Goal: Transaction & Acquisition: Purchase product/service

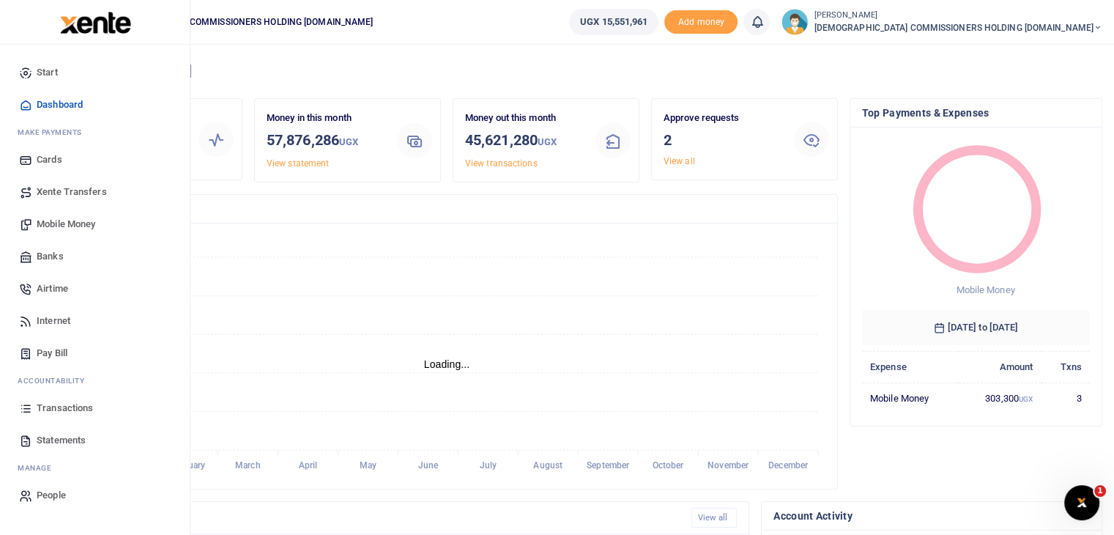
click at [38, 226] on span "Mobile Money" at bounding box center [66, 224] width 59 height 15
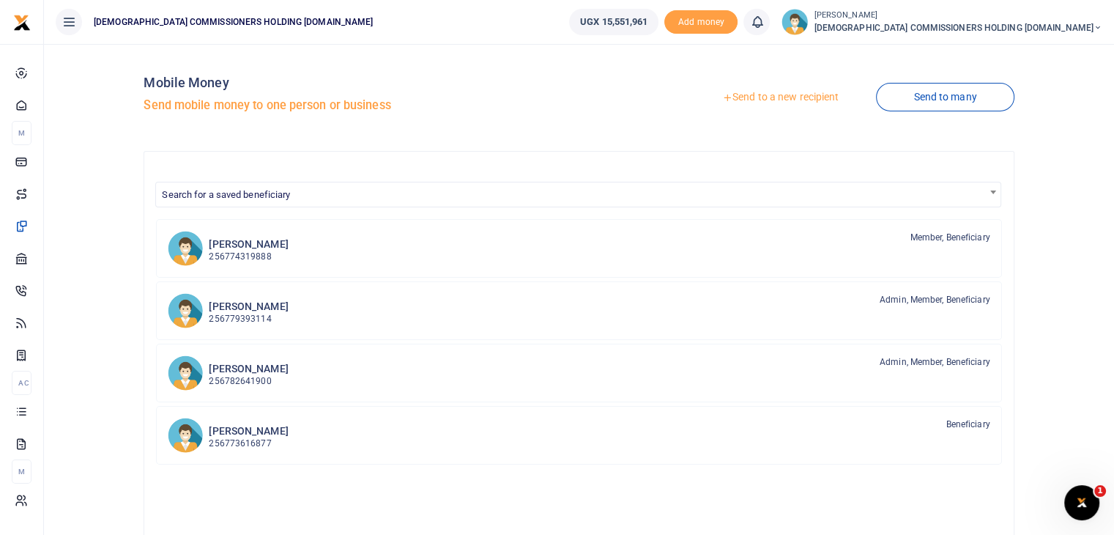
click at [795, 103] on link "Send to a new recipient" at bounding box center [780, 97] width 191 height 26
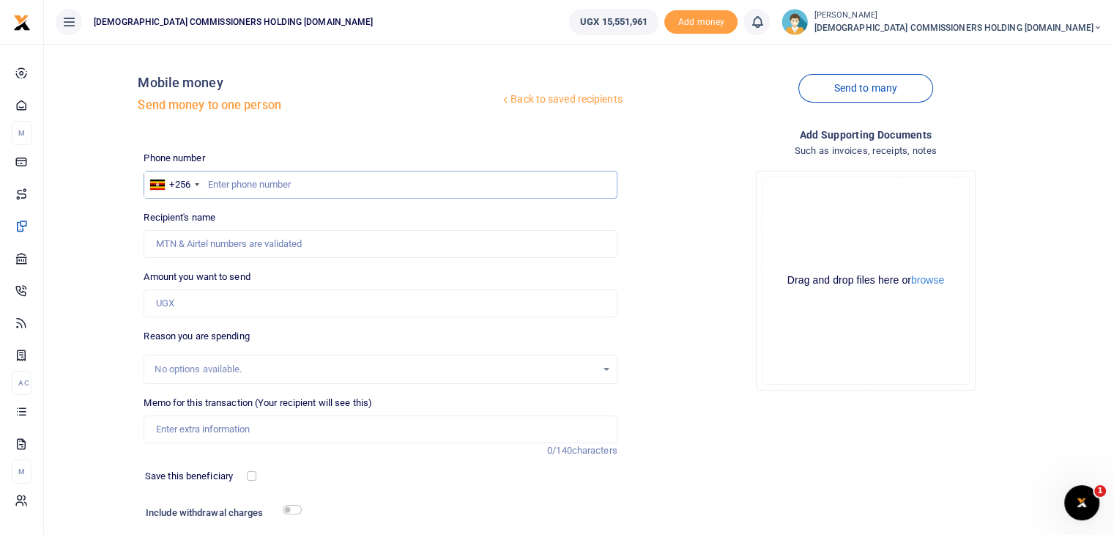
click at [267, 188] on input "text" at bounding box center [380, 185] width 473 height 28
type input "783899387"
type input "Otim [PERSON_NAME]"
type input "783899387"
click at [193, 303] on input "Amount you want to send" at bounding box center [380, 303] width 473 height 28
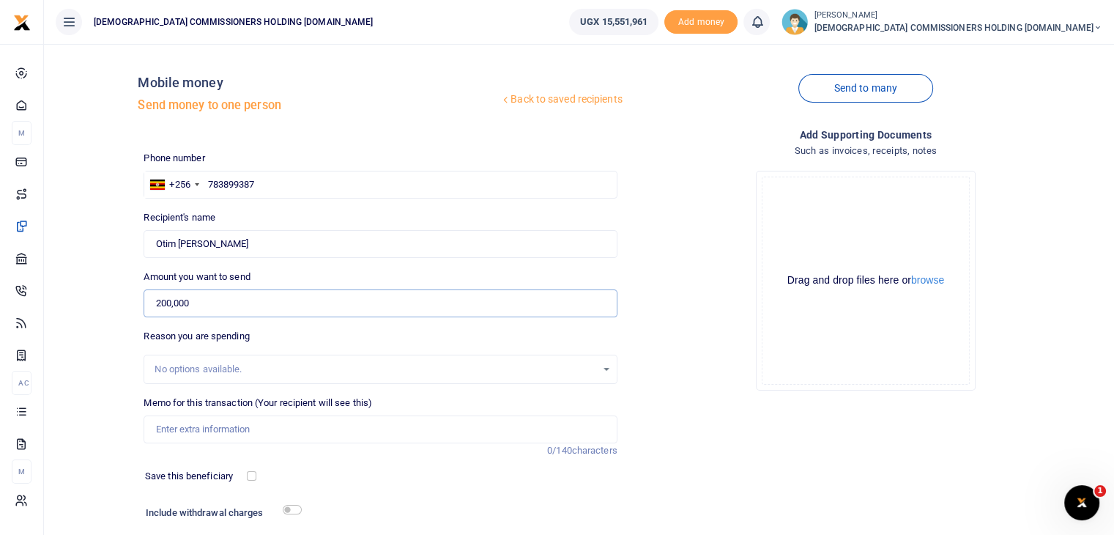
type input "200,000"
click at [201, 428] on input "Memo for this transaction (Your recipient will see this)" at bounding box center [380, 429] width 473 height 28
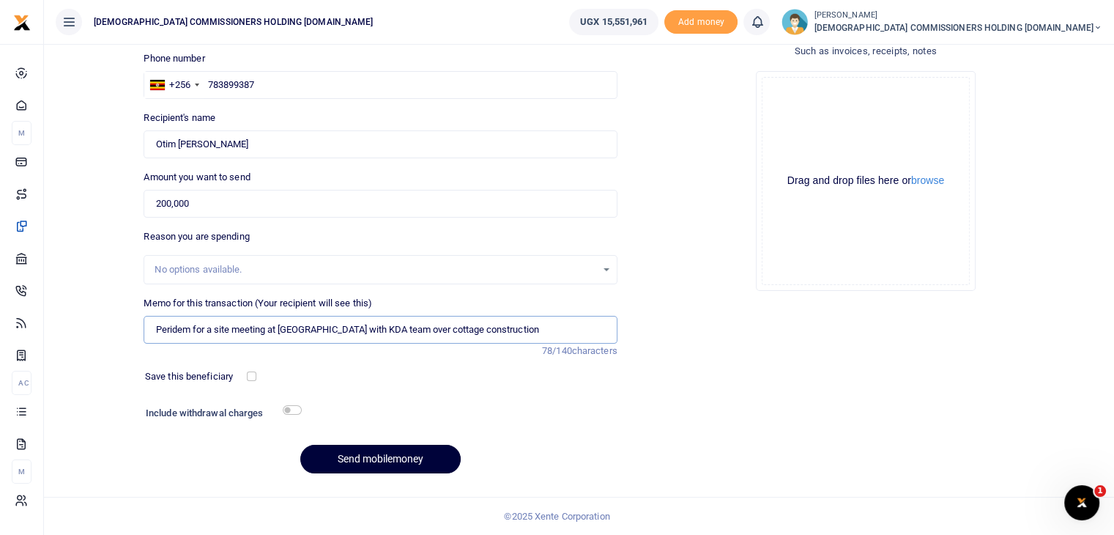
type input "Peridem for a site meeting at Nabugabo with KDA team over cottage construction"
click at [385, 458] on button "Send mobilemoney" at bounding box center [380, 459] width 160 height 29
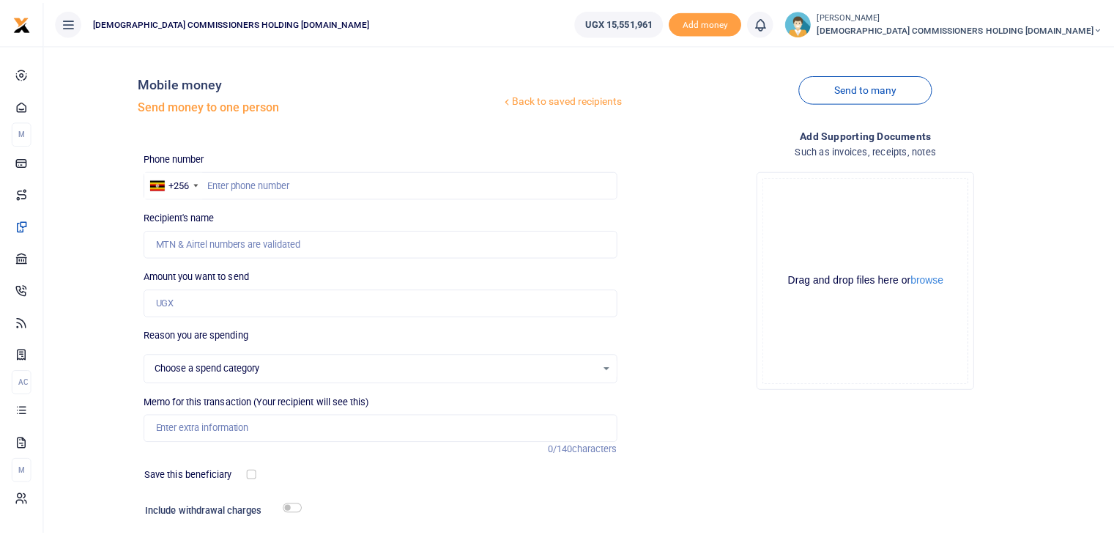
scroll to position [100, 0]
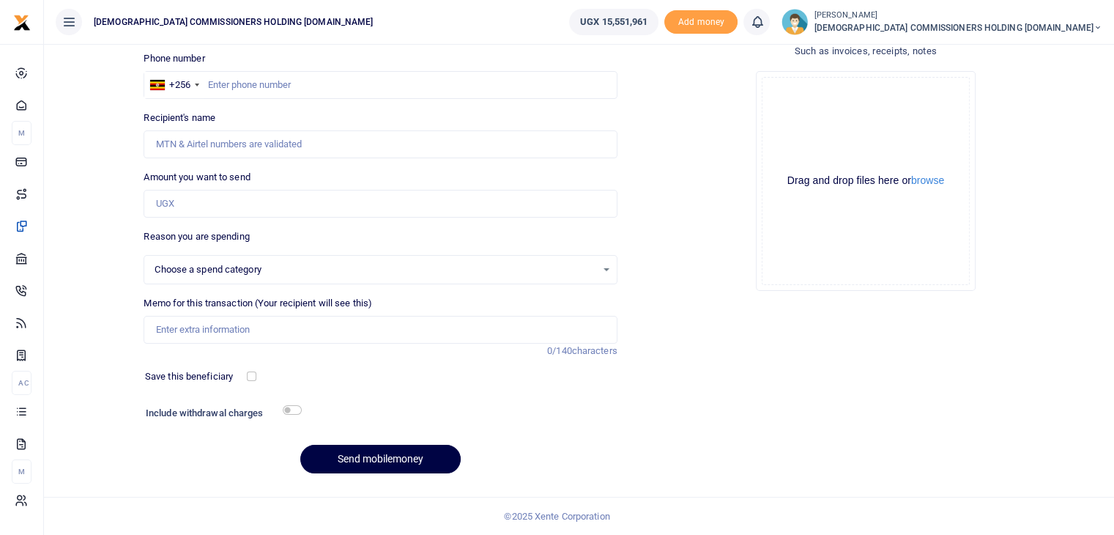
select select
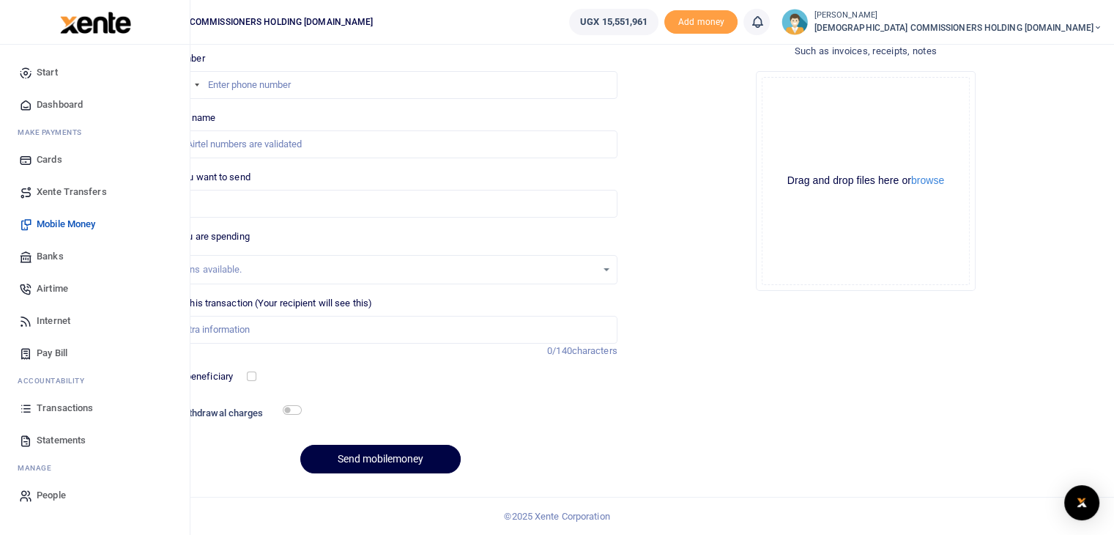
click at [73, 408] on span "Transactions" at bounding box center [65, 408] width 56 height 15
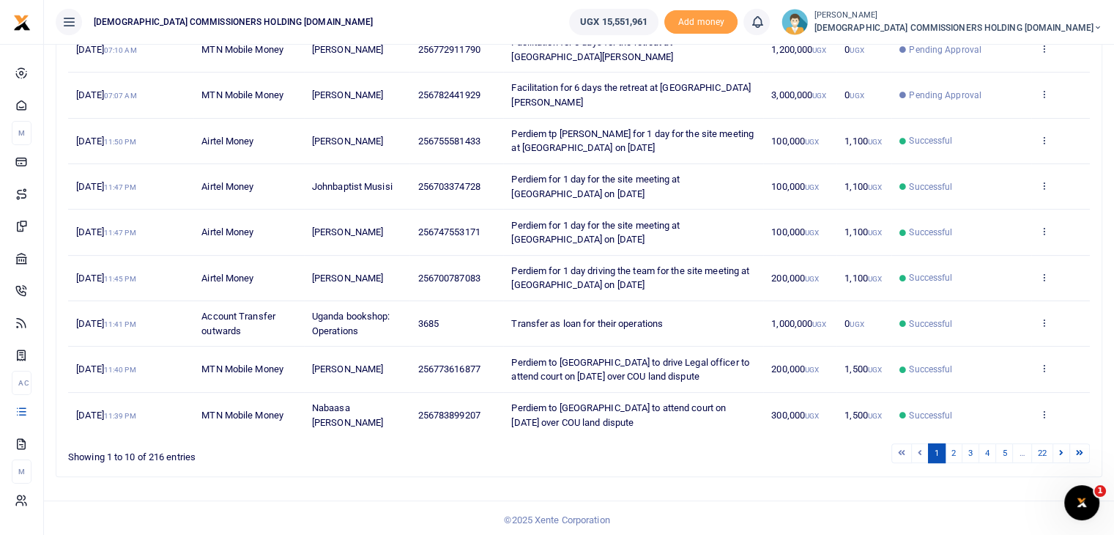
scroll to position [294, 0]
click at [955, 452] on link "2" at bounding box center [954, 452] width 18 height 20
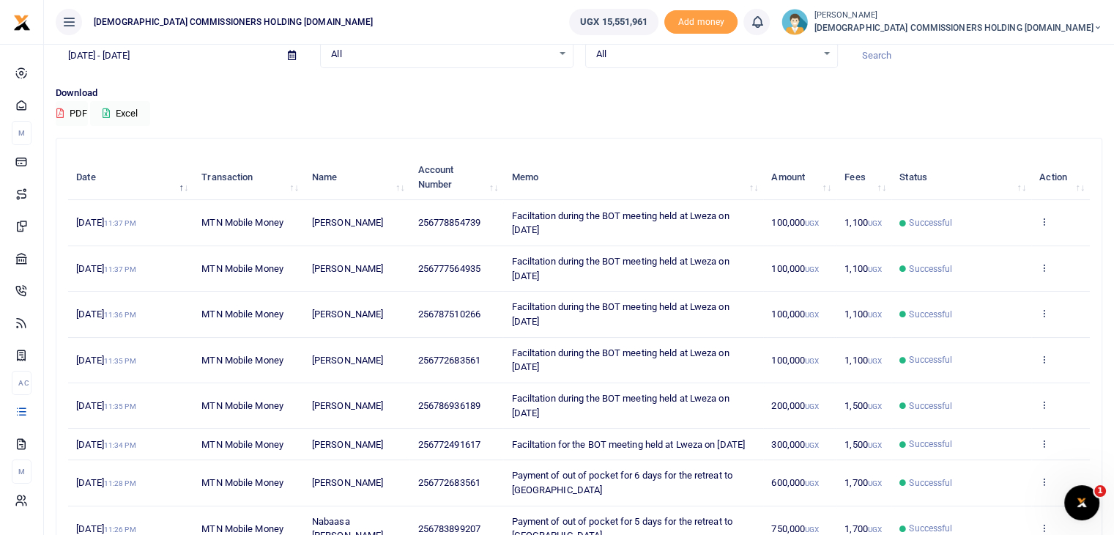
scroll to position [88, 0]
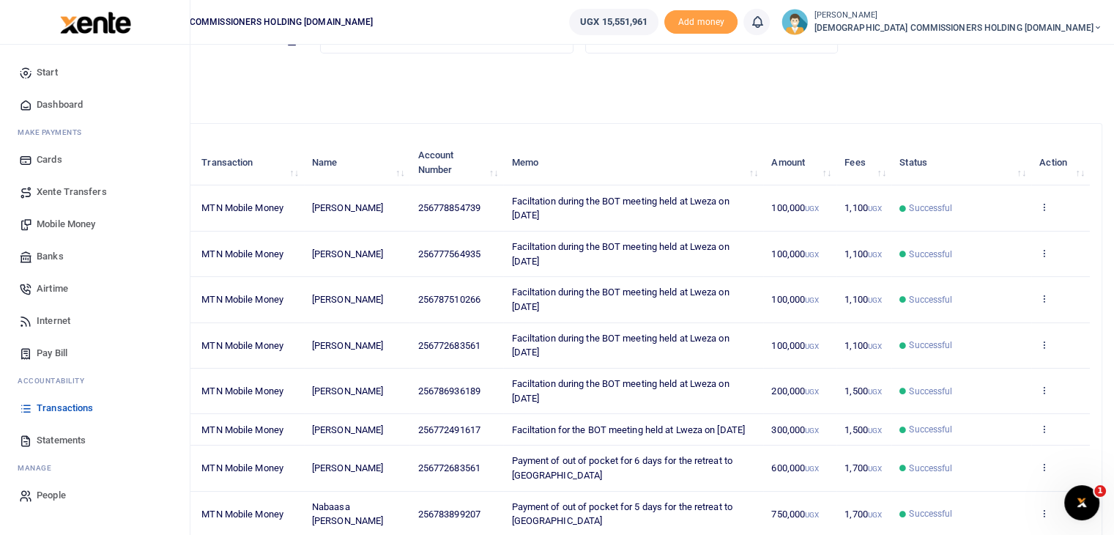
click at [66, 222] on span "Mobile Money" at bounding box center [66, 224] width 59 height 15
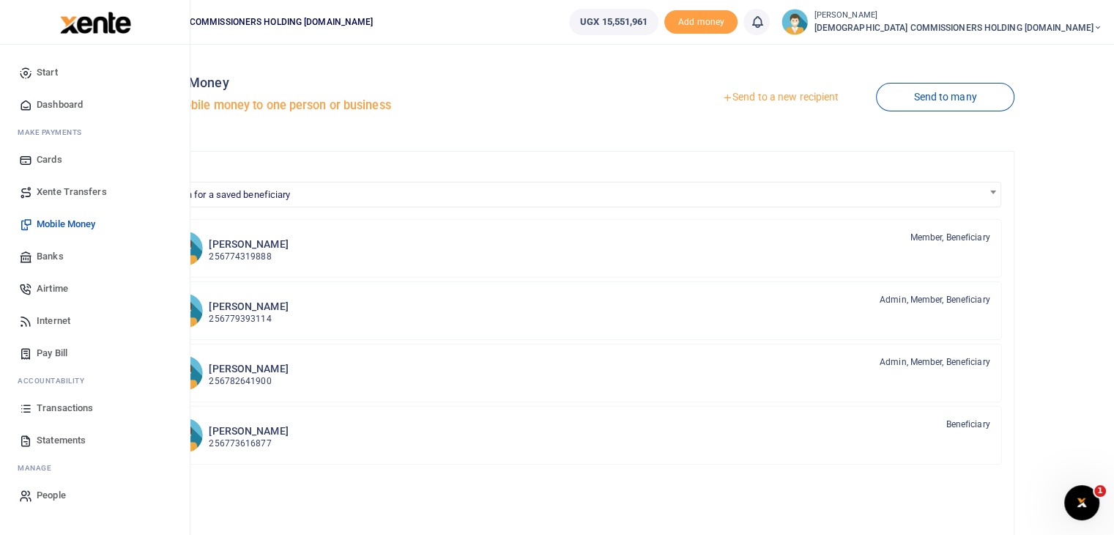
click at [68, 218] on span "Mobile Money" at bounding box center [66, 224] width 59 height 15
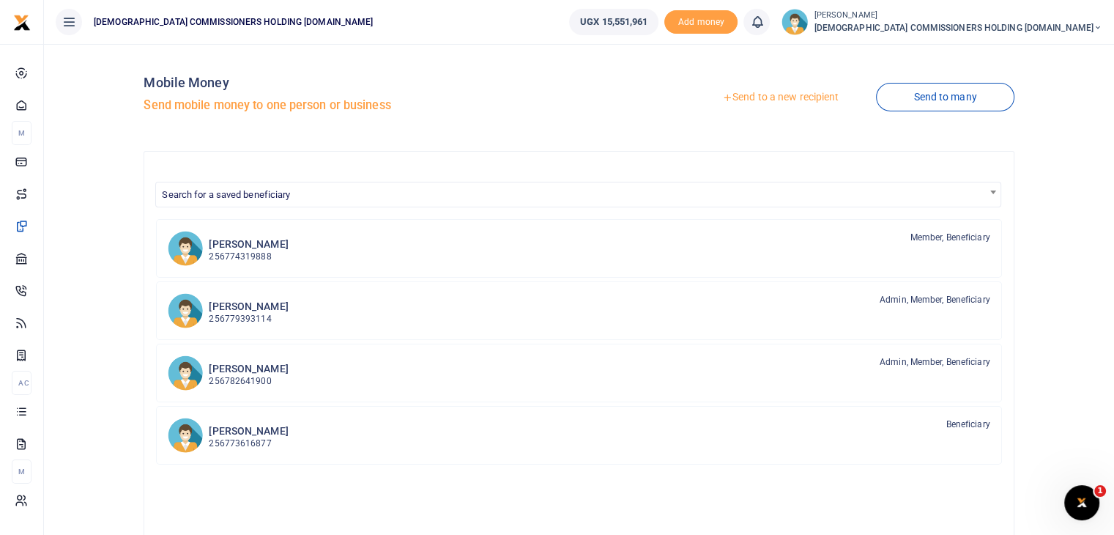
click at [775, 94] on link "Send to a new recipient" at bounding box center [780, 97] width 191 height 26
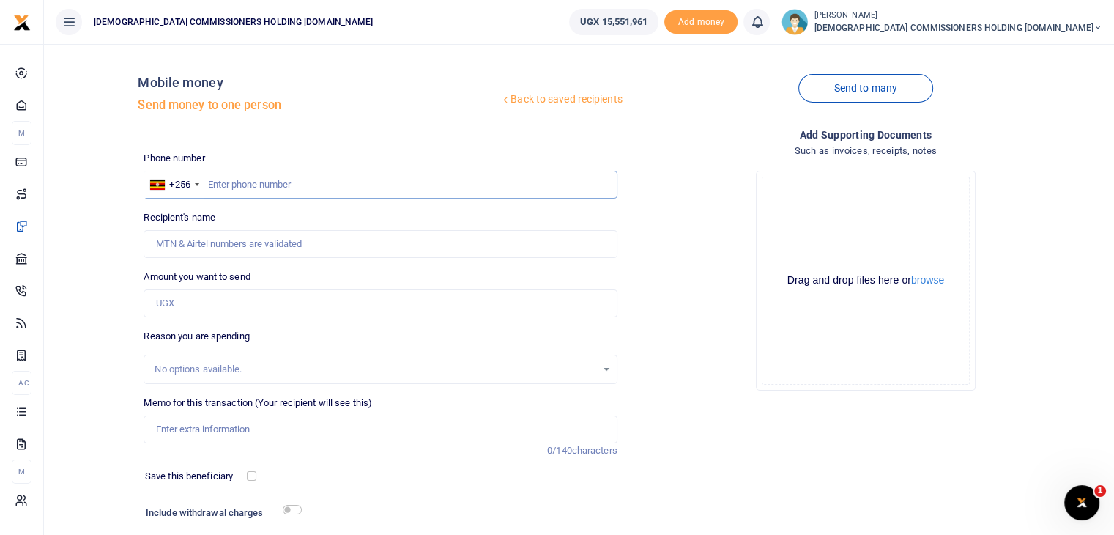
click at [313, 186] on input "text" at bounding box center [380, 185] width 473 height 28
type input "774319888"
type input "Pamela Kalembe"
type input "774319888"
click at [194, 308] on input "Amount you want to send" at bounding box center [380, 303] width 473 height 28
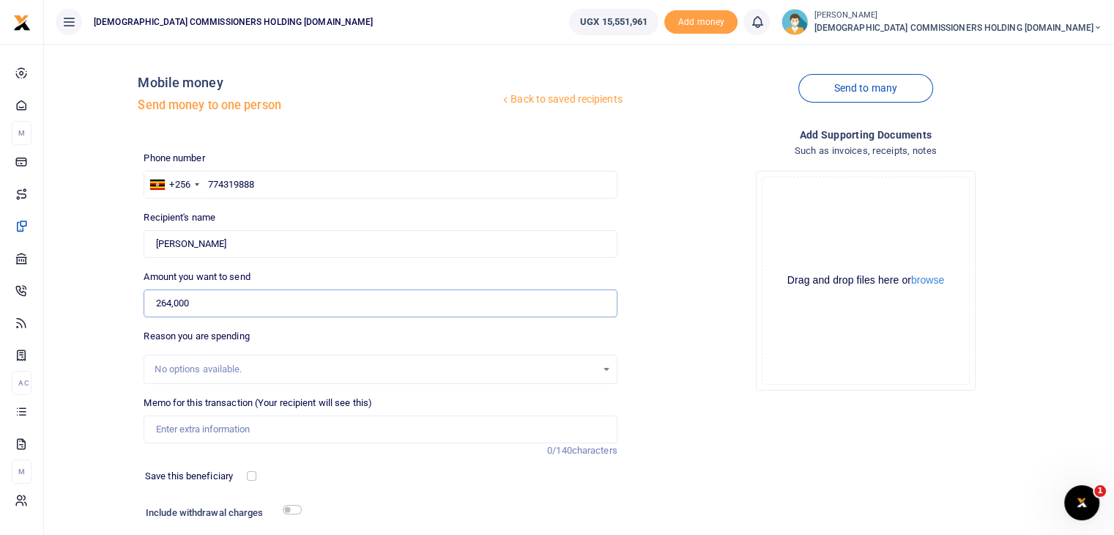
type input "264,000"
click at [177, 431] on input "Memo for this transaction (Your recipient will see this)" at bounding box center [380, 429] width 473 height 28
click at [311, 424] on input "Payment of fuel for the hired vehicle to Murchison falls" at bounding box center [380, 429] width 473 height 28
click at [445, 426] on input "Payment of fuel for the hired vehicle taking staff to Murchison falls" at bounding box center [380, 429] width 473 height 28
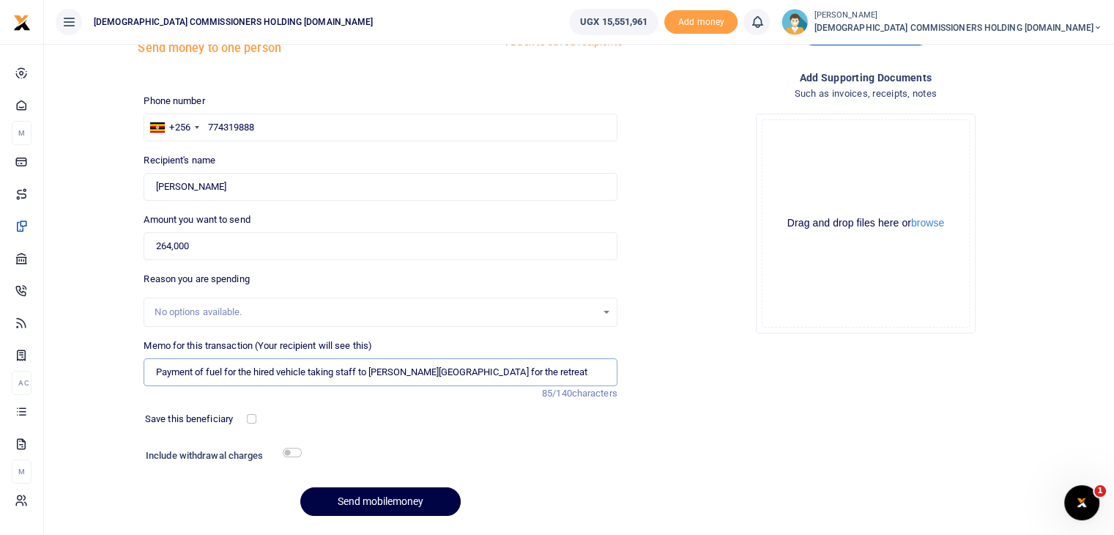
scroll to position [100, 0]
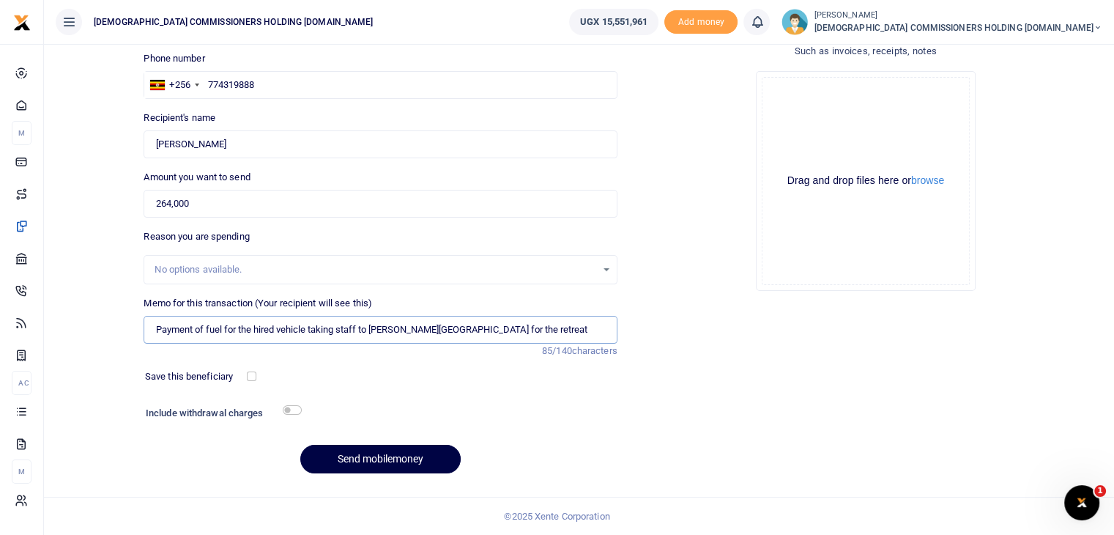
type input "Payment of fuel for the hired vehicle taking staff to Murchison falls for the r…"
click at [293, 403] on div "Include withdrawal charges" at bounding box center [220, 414] width 161 height 23
click at [292, 411] on input "checkbox" at bounding box center [292, 410] width 19 height 10
checkbox input "true"
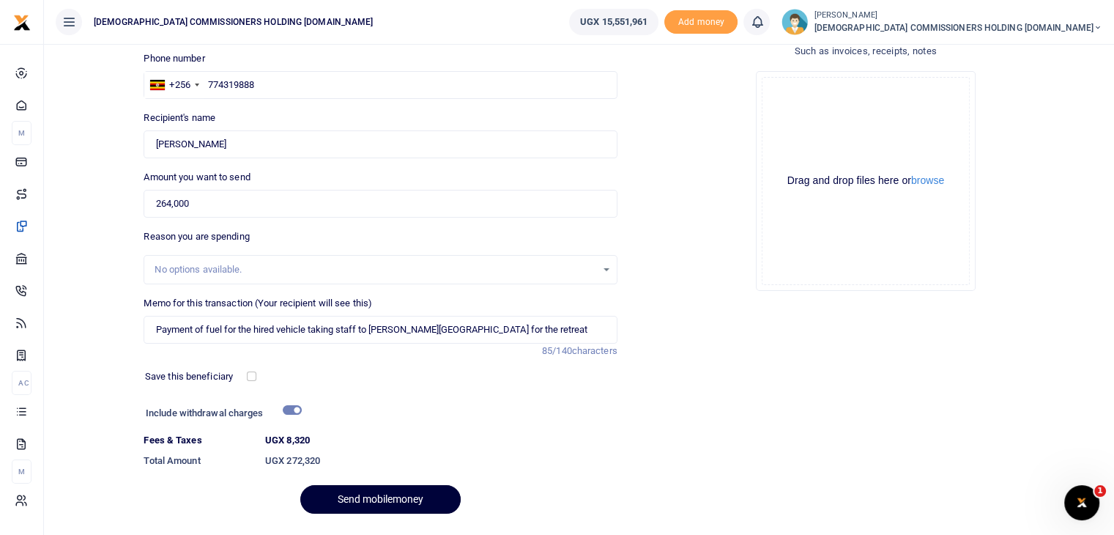
click at [379, 494] on button "Send mobilemoney" at bounding box center [380, 499] width 160 height 29
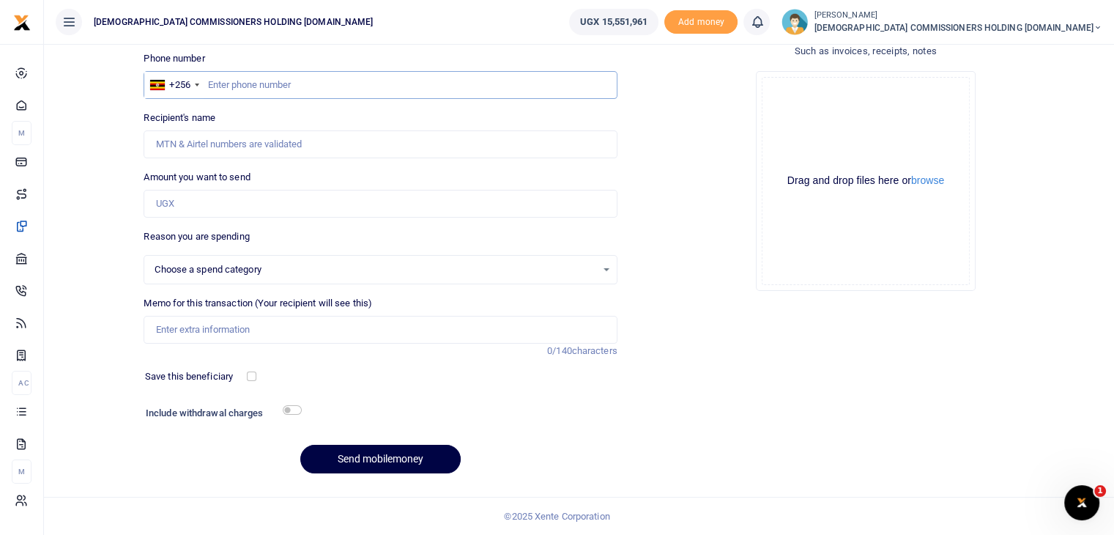
click at [273, 81] on input "text" at bounding box center [380, 85] width 473 height 28
type input "7869"
select select
type input "786936189"
type input "[PERSON_NAME]"
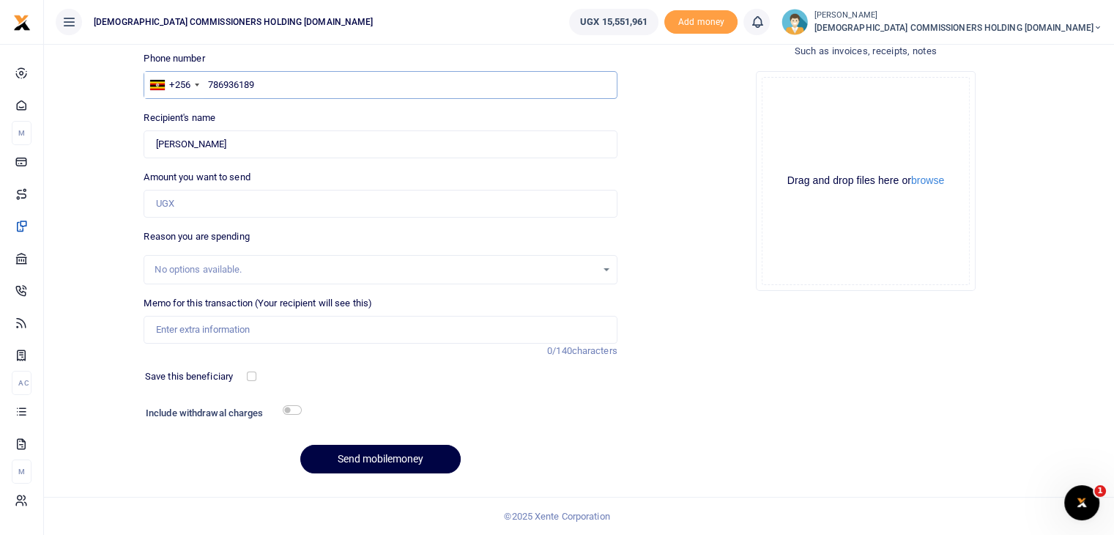
type input "786936189"
click at [202, 201] on input "Amount you want to send" at bounding box center [380, 204] width 473 height 28
type input "50,000"
click at [178, 335] on input "Memo for this transaction (Your recipient will see this)" at bounding box center [380, 330] width 473 height 28
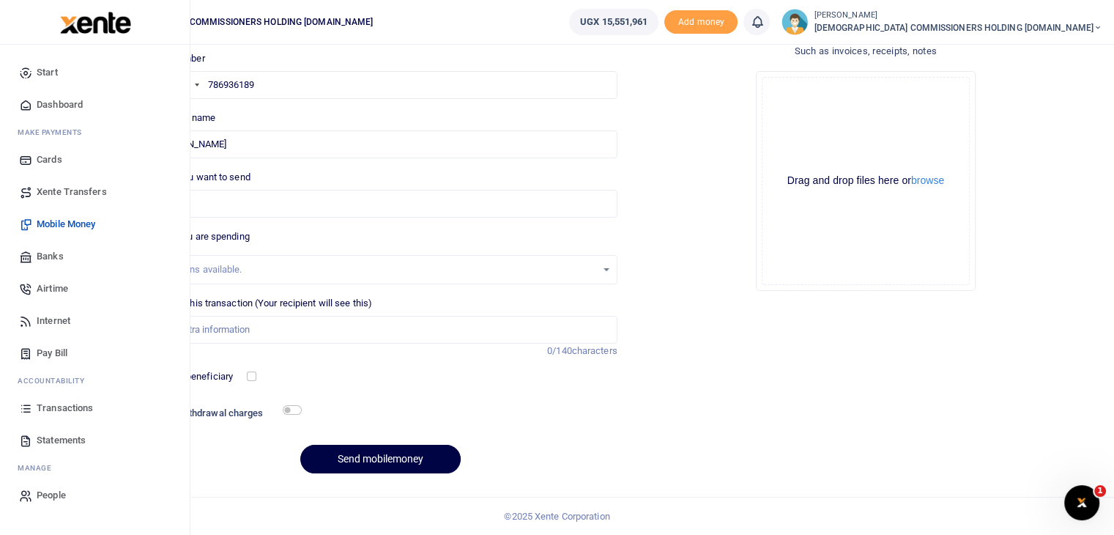
click at [67, 404] on span "Transactions" at bounding box center [65, 408] width 56 height 15
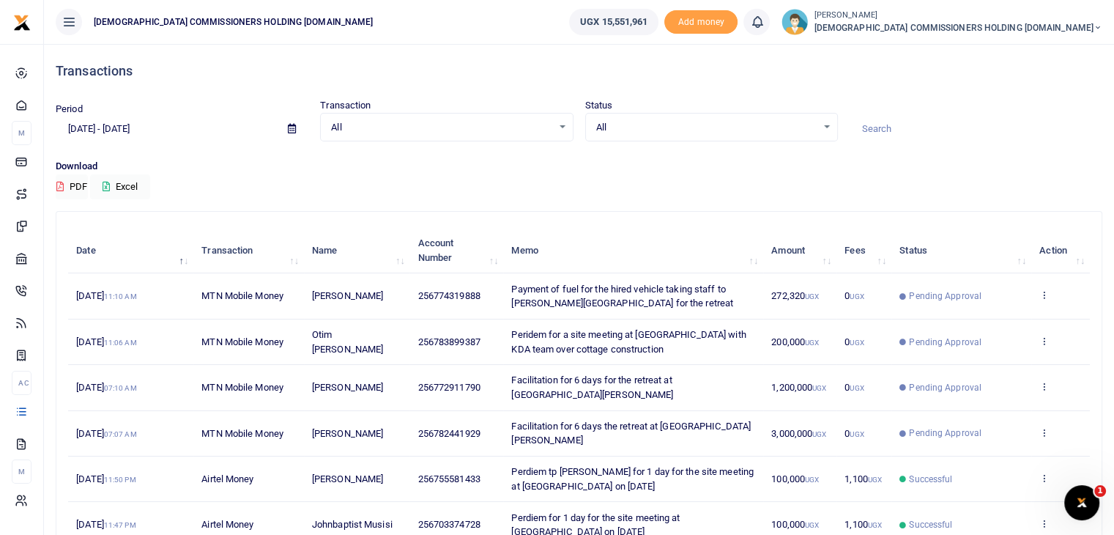
scroll to position [294, 0]
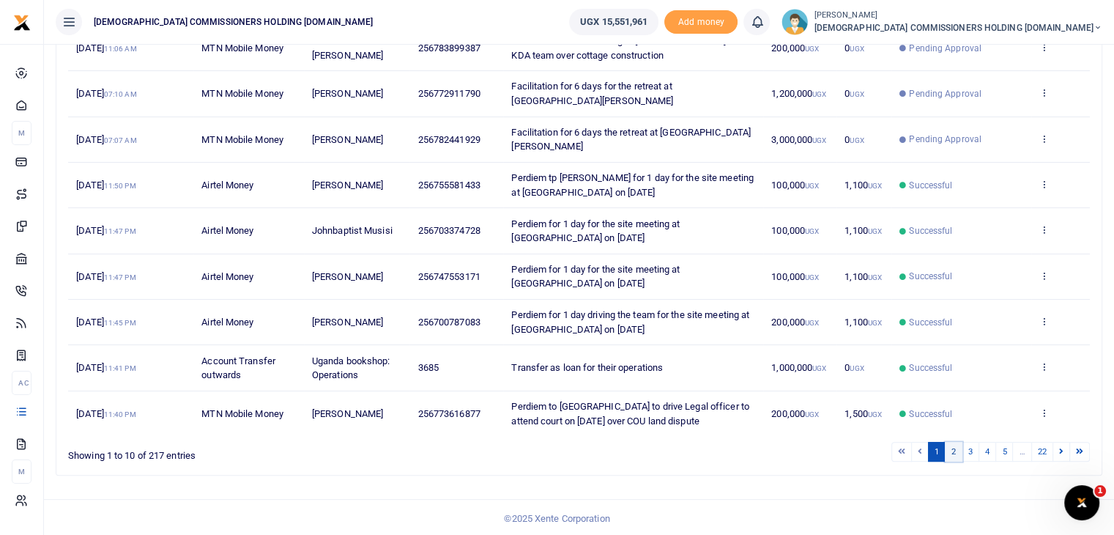
click at [954, 446] on link "2" at bounding box center [954, 452] width 18 height 20
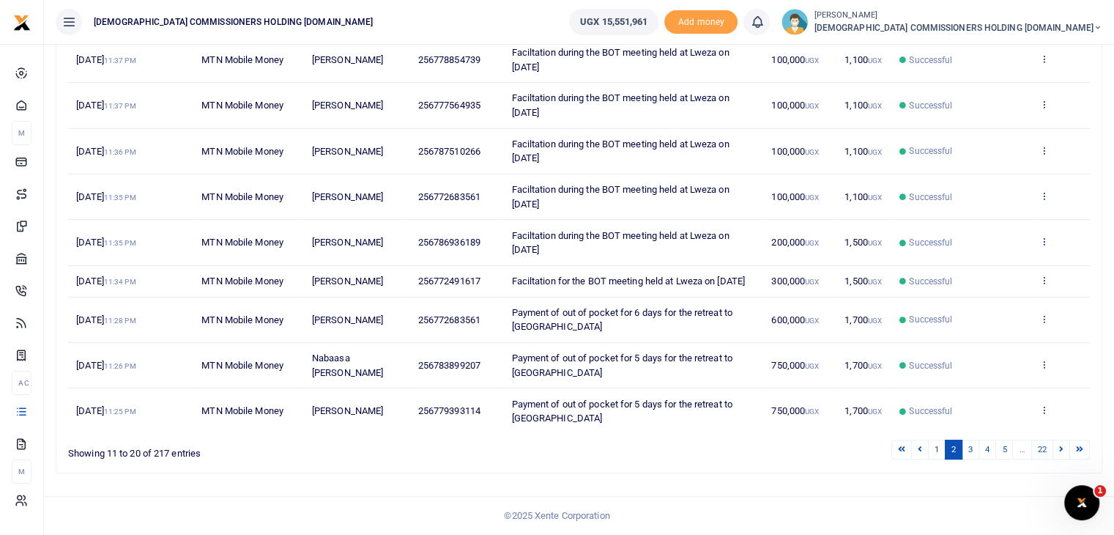
click at [1044, 236] on icon at bounding box center [1044, 241] width 10 height 10
click at [995, 255] on link "View details" at bounding box center [990, 265] width 116 height 21
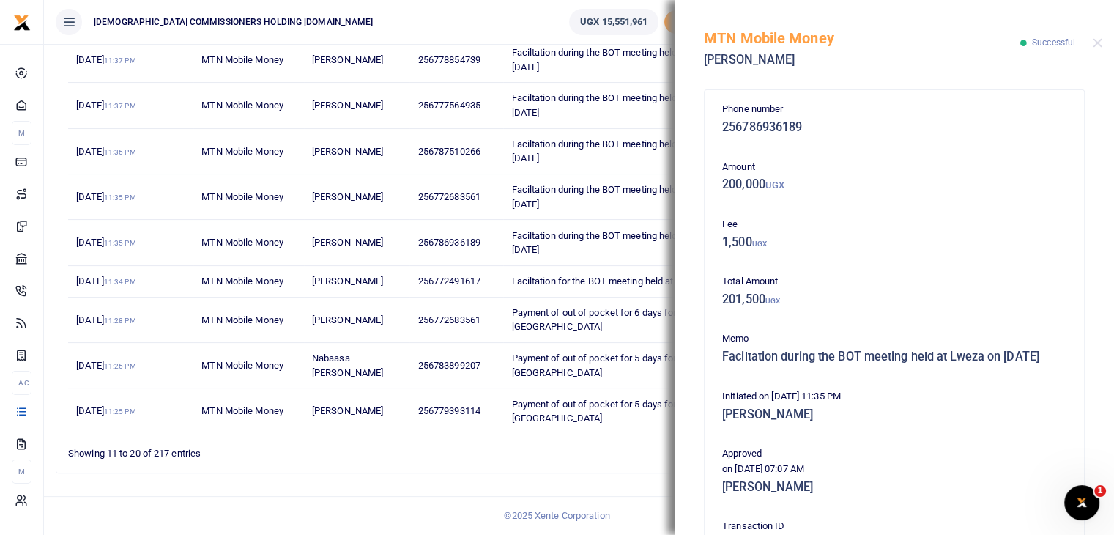
drag, startPoint x: 724, startPoint y: 354, endPoint x: 831, endPoint y: 367, distance: 108.5
click at [831, 364] on h5 "Faciltation during the BOT meeting held at Lweza on 8th Oct 2025" at bounding box center [894, 356] width 344 height 15
copy h5 "Faciltation during the BOT meeting held at Lweza on 8th Oct 2025"
click at [931, 396] on div "Phone number 256786936189 Amount 200,000 UGX Fee 1,500 UGX Total Amount 201,500…" at bounding box center [894, 422] width 356 height 641
click at [1096, 40] on button "Close" at bounding box center [1098, 43] width 10 height 10
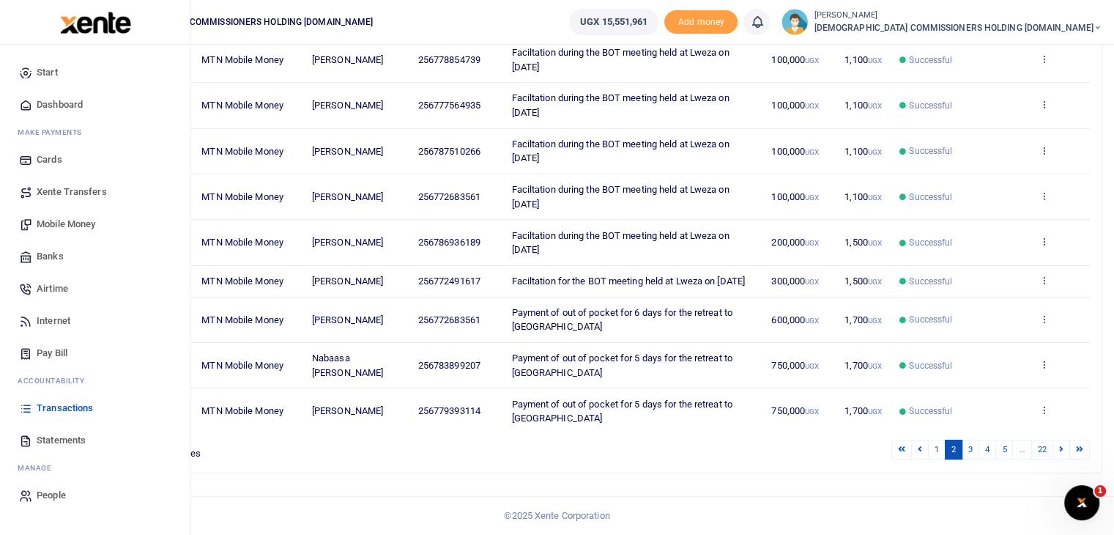
click at [54, 220] on span "Mobile Money" at bounding box center [66, 224] width 59 height 15
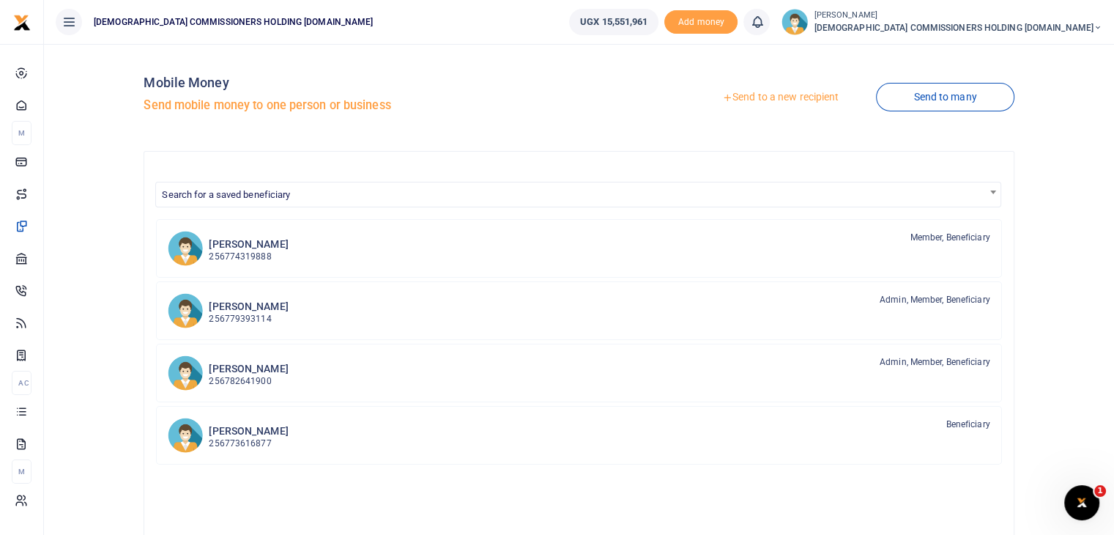
click at [795, 97] on link "Send to a new recipient" at bounding box center [780, 97] width 191 height 26
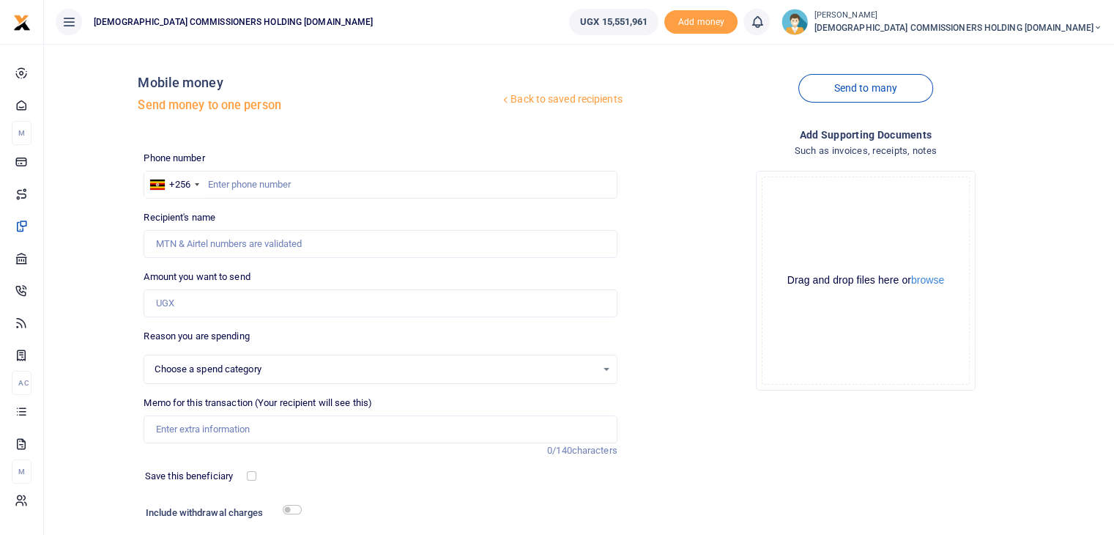
select select
click at [255, 185] on input "text" at bounding box center [380, 185] width 473 height 28
type input "786936189"
type input "Jasper Mpiriirwe Tumuhimbise"
type input "786936189"
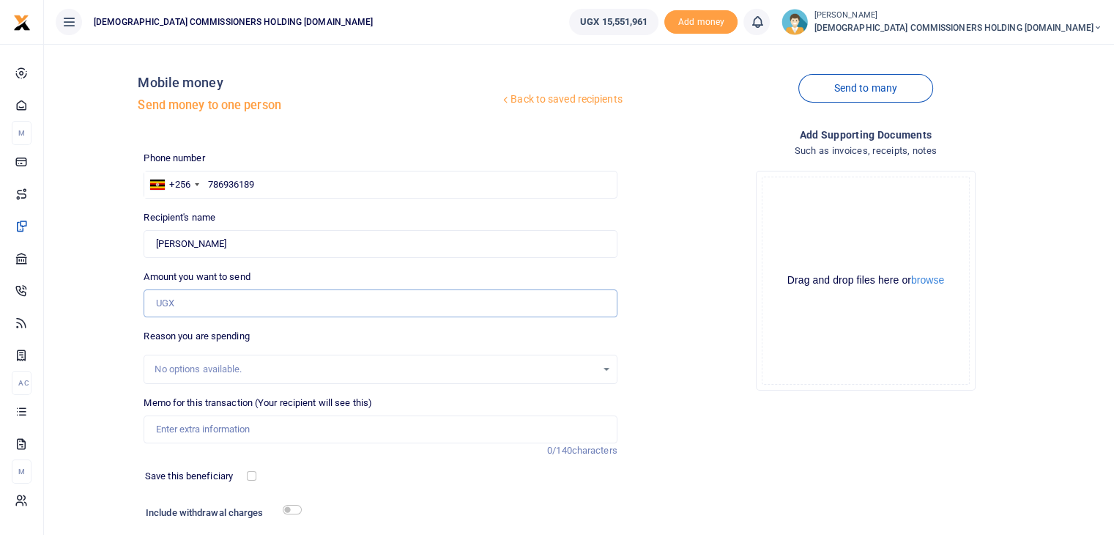
click at [200, 305] on input "Amount you want to send" at bounding box center [380, 303] width 473 height 28
type input "50,000"
click at [176, 426] on input "Memo for this transaction (Your recipient will see this)" at bounding box center [380, 429] width 473 height 28
paste input "Faciltation during the BOT meeting held at Lweza on 8th Oct 2025"
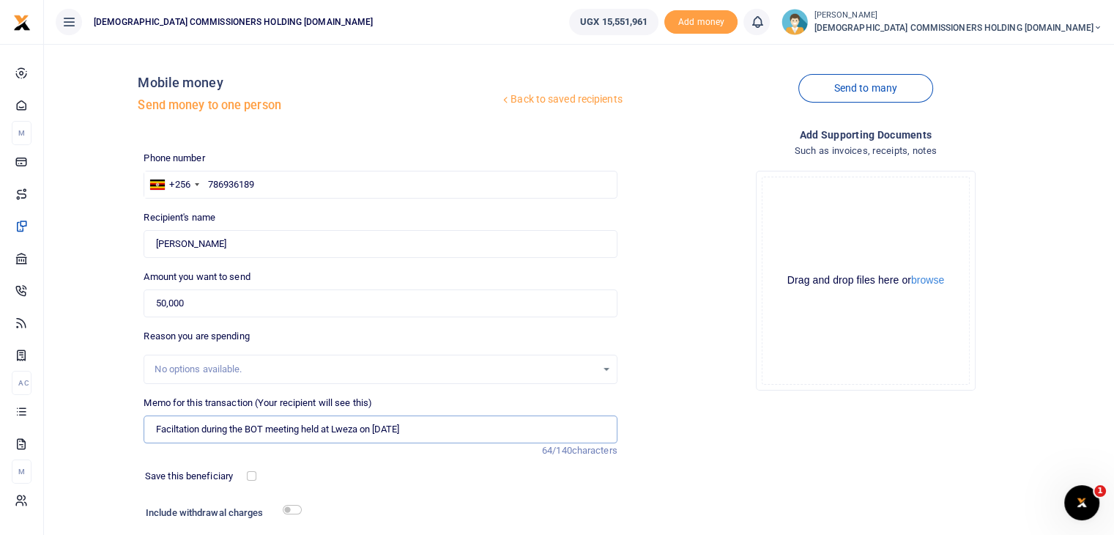
click at [204, 430] on input "Faciltation during the BOT meeting held at Lweza on 8th Oct 2025" at bounding box center [380, 429] width 473 height 28
drag, startPoint x: 157, startPoint y: 428, endPoint x: 465, endPoint y: 459, distance: 309.2
click at [465, 459] on div "Phone number +256 Uganda +256 786936189 Phone is required. Recipient's name Fou…" at bounding box center [380, 368] width 485 height 434
type input "Faciltation topup during the BOT meeting held at Lweza on 8th Oct 2025"
click at [504, 472] on div "Save this beneficiary" at bounding box center [371, 476] width 465 height 15
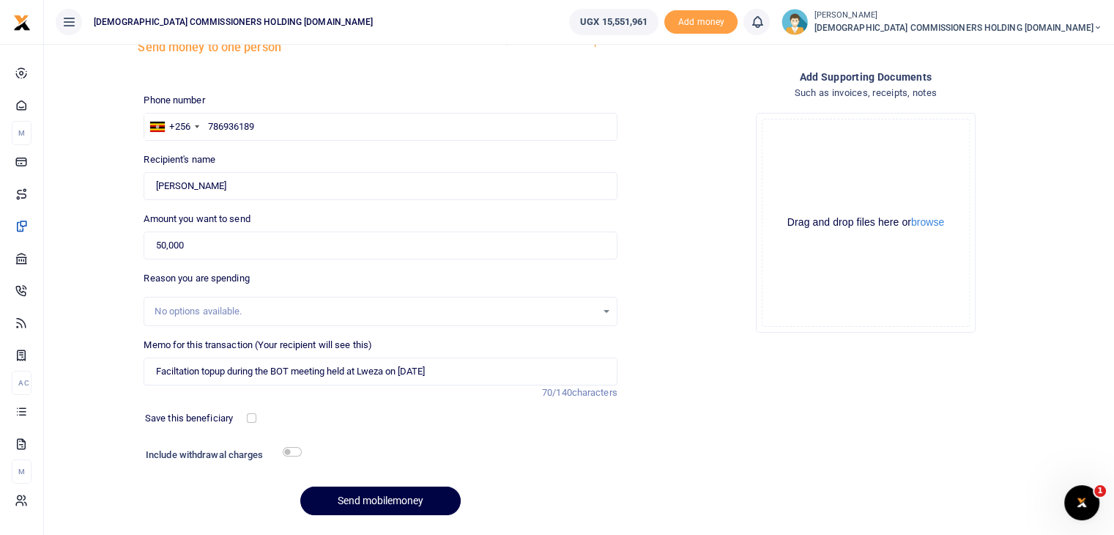
scroll to position [100, 0]
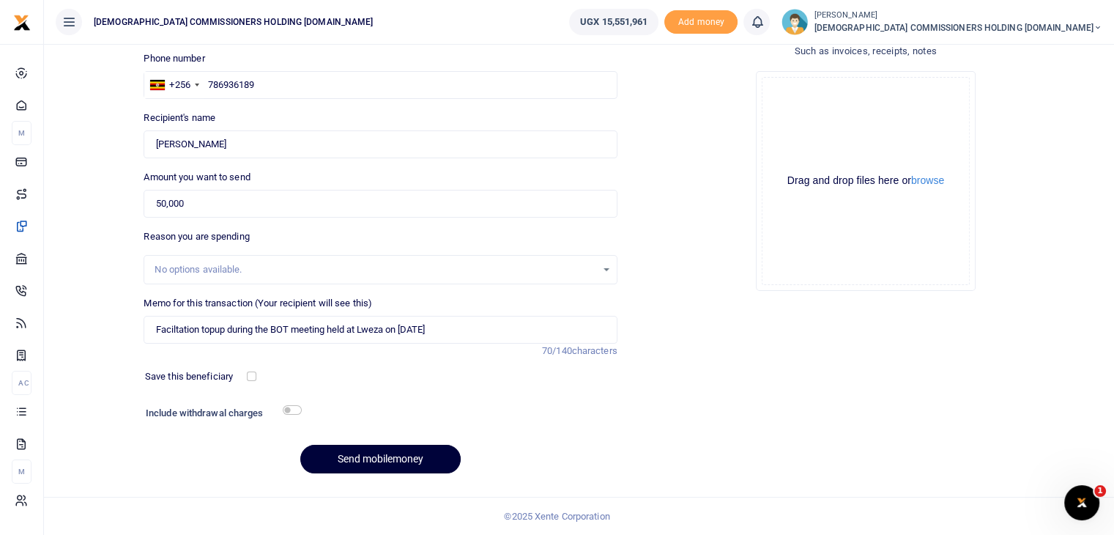
click at [379, 461] on button "Send mobilemoney" at bounding box center [380, 459] width 160 height 29
click at [234, 86] on input "text" at bounding box center [380, 85] width 473 height 28
type input "787510266"
type input "Mark Ronald Lukyamuzi"
type input "787510266"
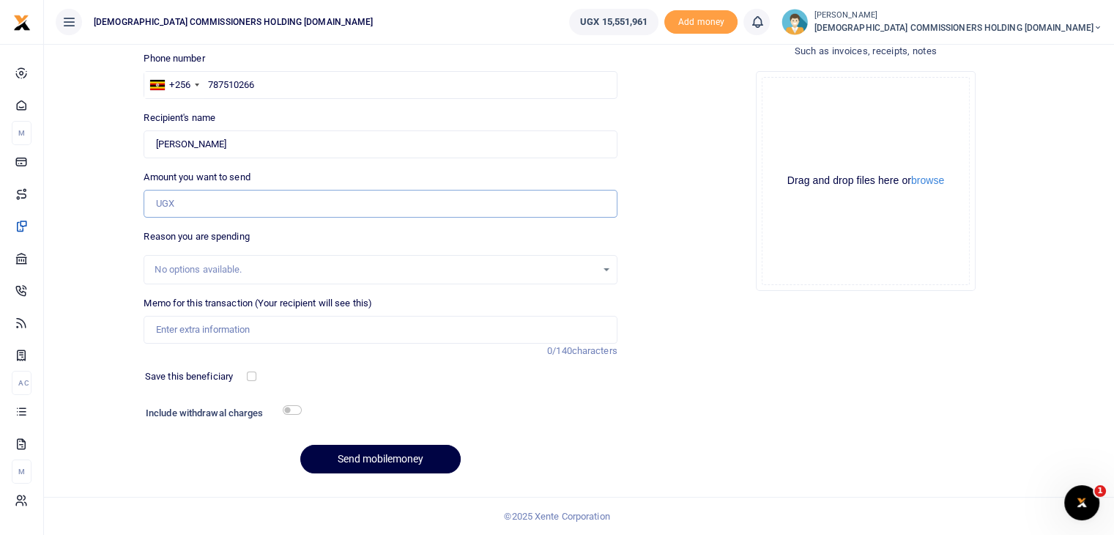
click at [199, 203] on input "Amount you want to send" at bounding box center [380, 204] width 473 height 28
type input "50,000"
click at [204, 329] on input "Memo for this transaction (Your recipient will see this)" at bounding box center [380, 330] width 473 height 28
paste input "Faciltation topup during the BOT meeting held at Lweza on 8th Oct 2025"
type input "Faciltation topup during the BOT meeting held at Lweza on 8th Oct 2025"
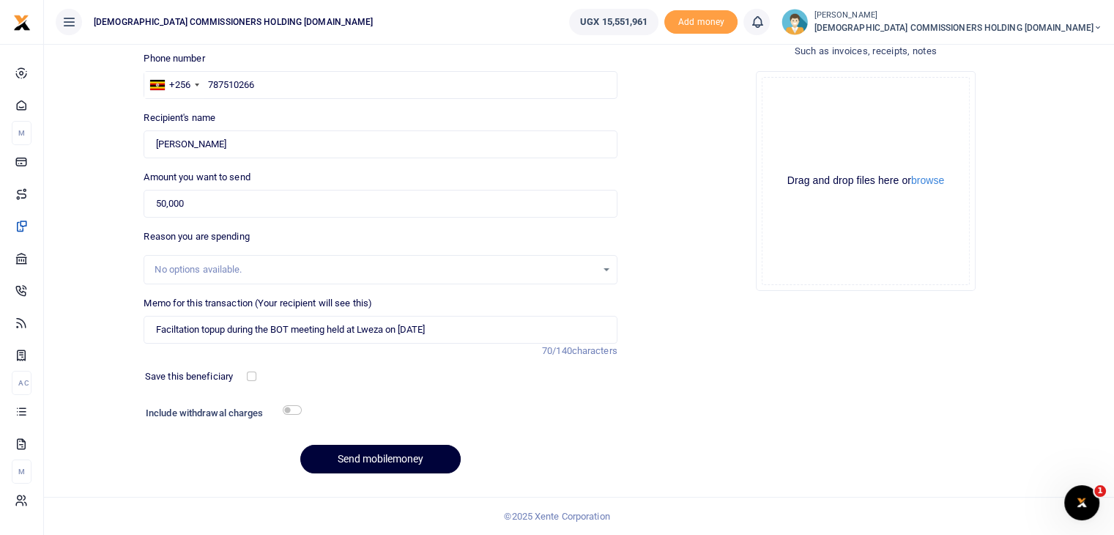
click at [379, 463] on button "Send mobilemoney" at bounding box center [380, 459] width 160 height 29
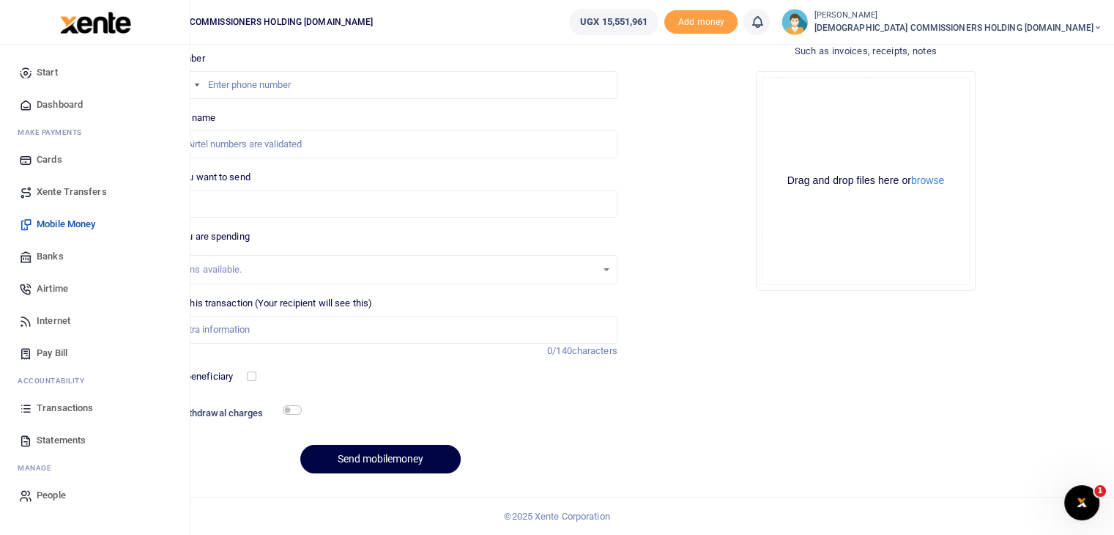
click at [62, 223] on span "Mobile Money" at bounding box center [66, 224] width 59 height 15
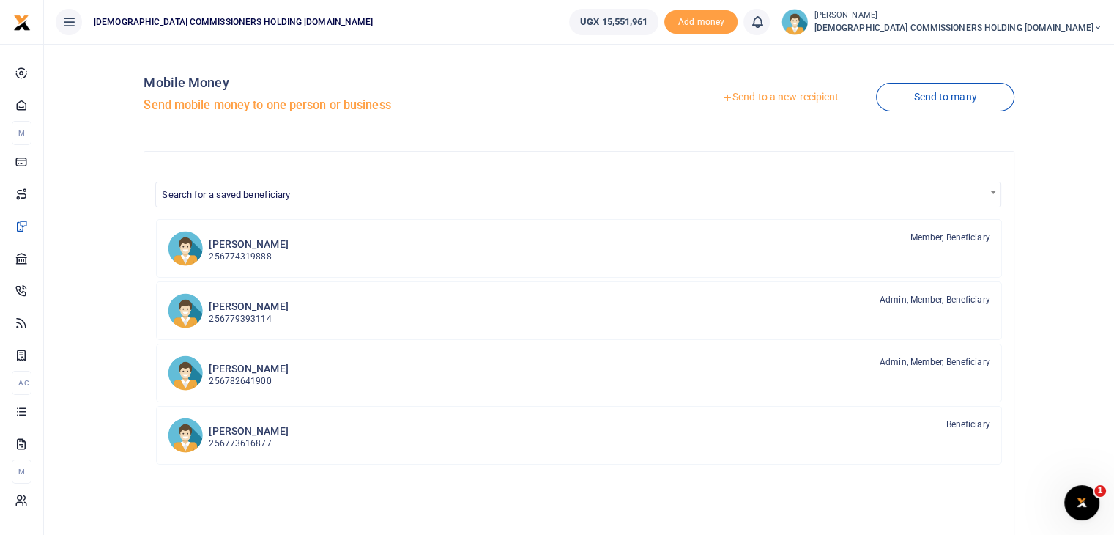
click at [756, 98] on link "Send to a new recipient" at bounding box center [780, 97] width 191 height 26
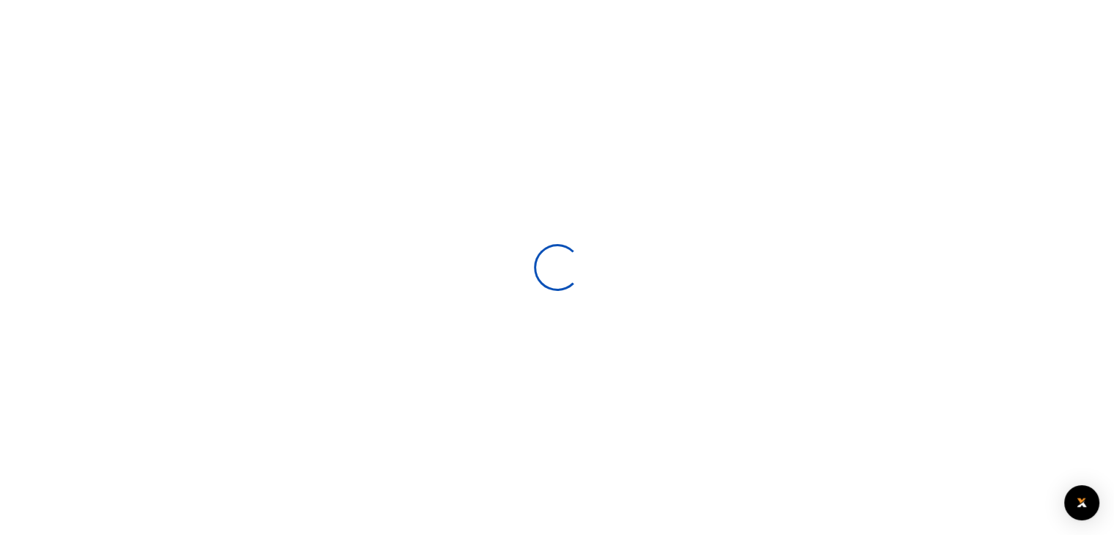
select select
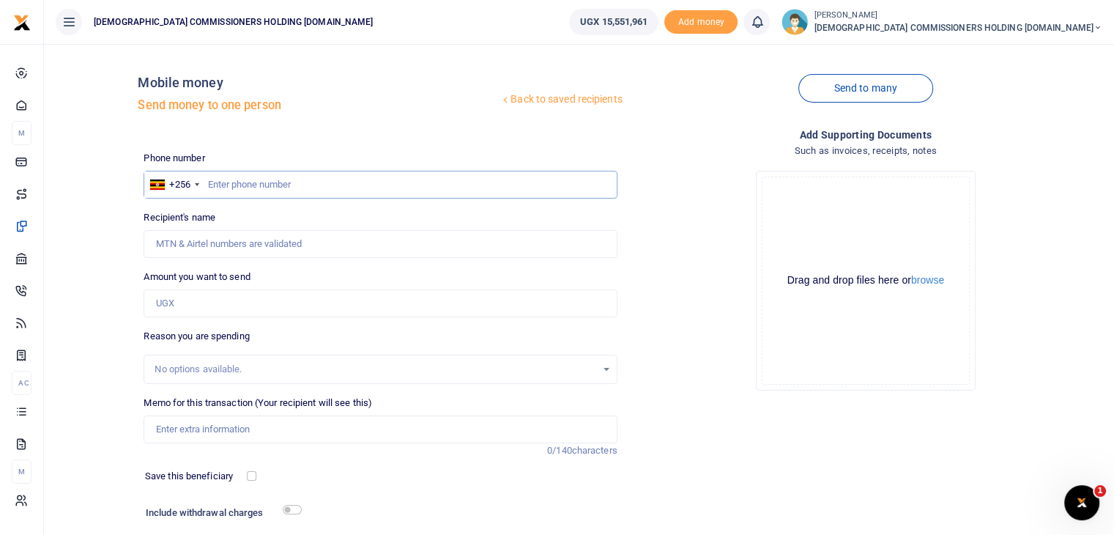
click at [305, 182] on input "text" at bounding box center [380, 185] width 473 height 28
type input "774319888"
type input "Pamela Kalembe"
type input "774319888"
click at [217, 297] on input "Amount you want to send" at bounding box center [380, 303] width 473 height 28
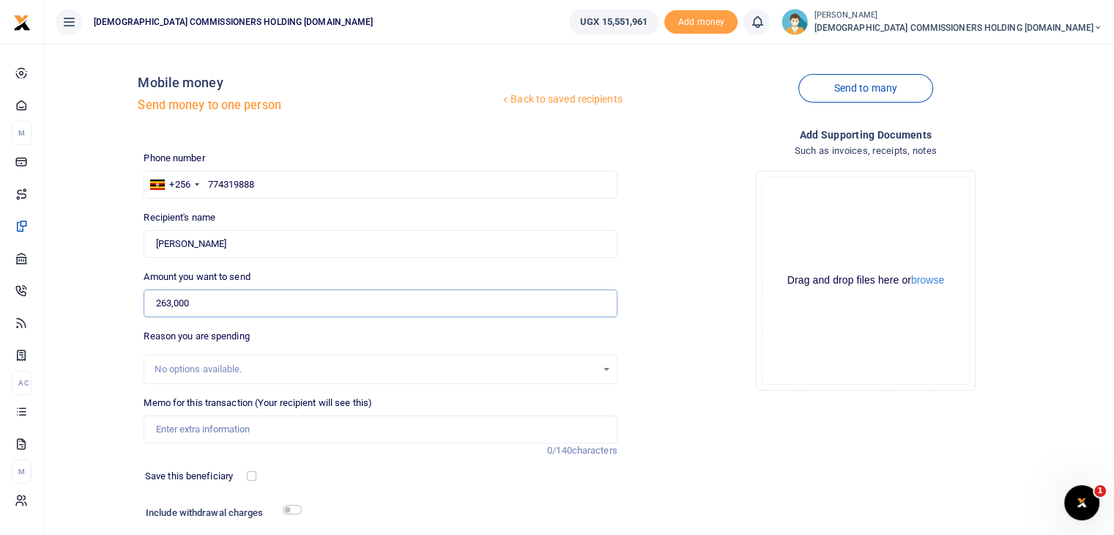
type input "263,000"
click at [188, 428] on input "Memo for this transaction (Your recipient will see this)" at bounding box center [380, 429] width 473 height 28
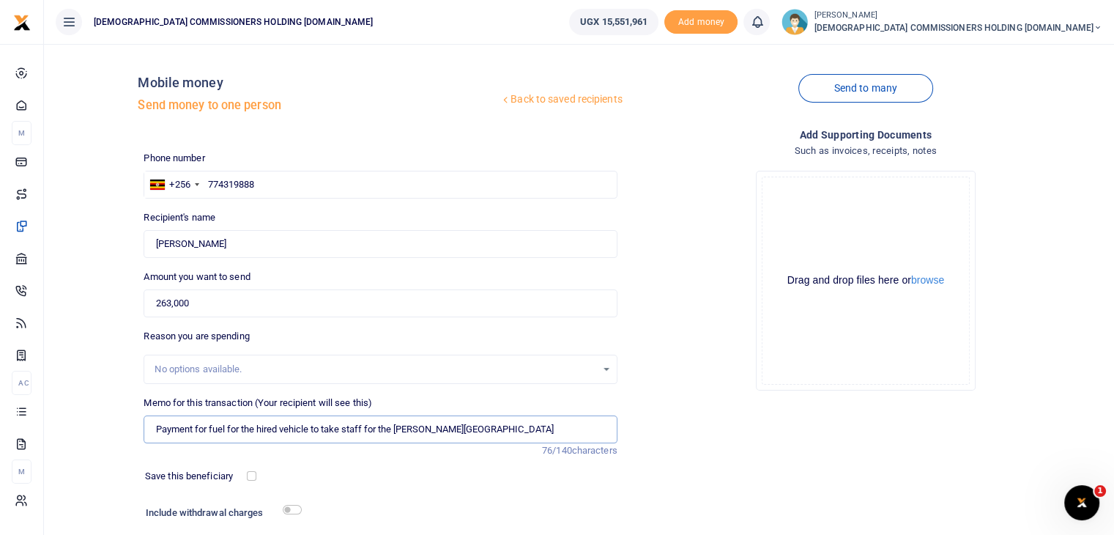
type input "Payment for fuel for the hired vehicle to take staff for the murchison falls"
click at [297, 506] on input "checkbox" at bounding box center [292, 510] width 19 height 10
checkbox input "true"
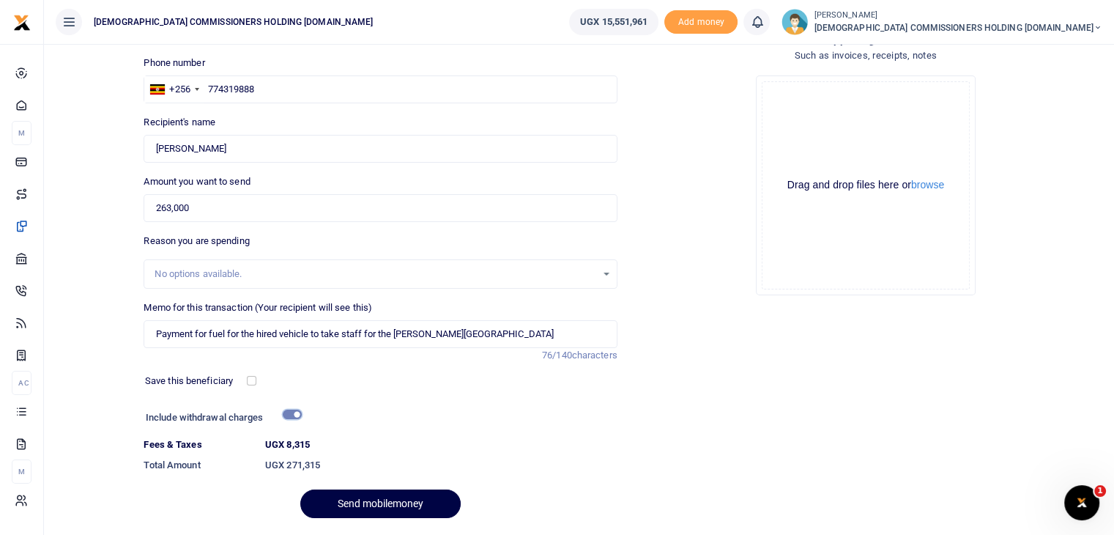
scroll to position [140, 0]
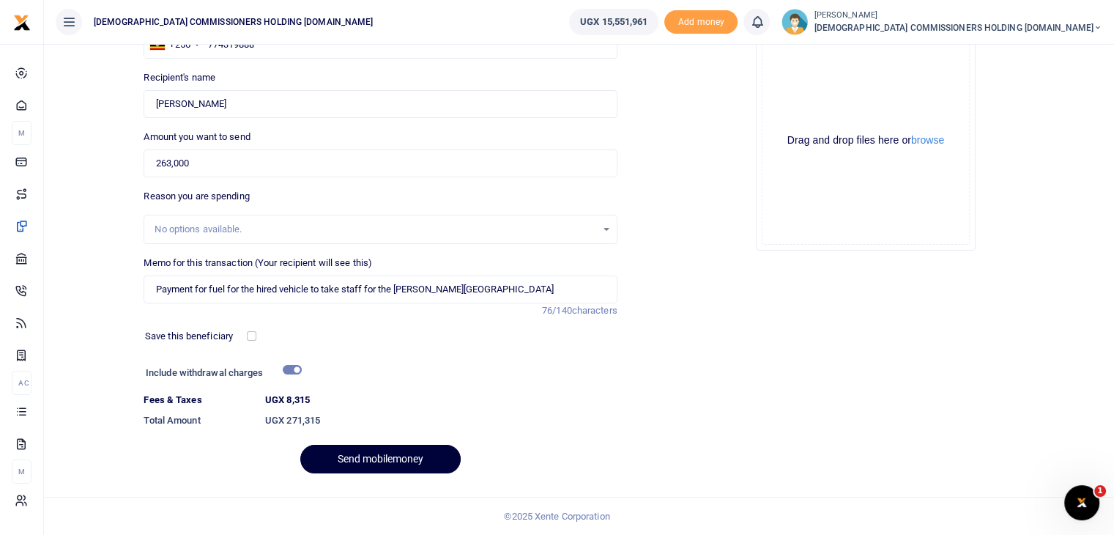
click at [371, 459] on button "Send mobilemoney" at bounding box center [380, 459] width 160 height 29
